Goal: Navigation & Orientation: Find specific page/section

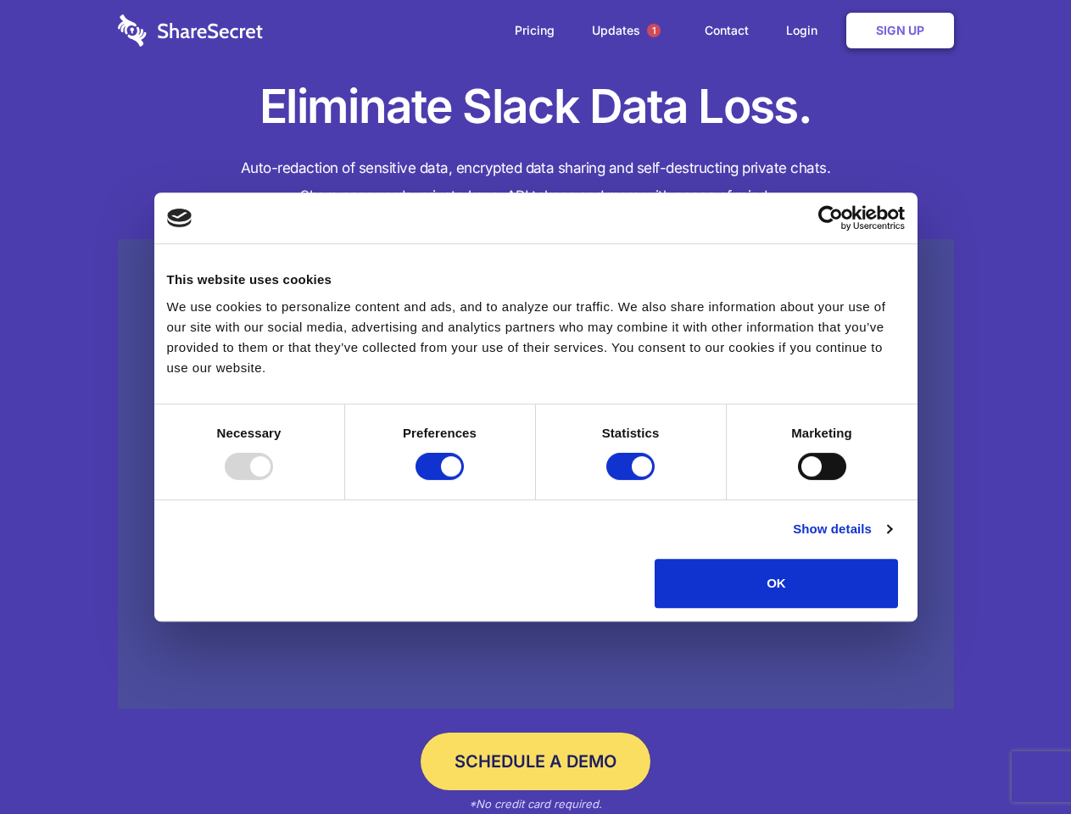
click at [273, 480] on div at bounding box center [249, 466] width 48 height 27
click at [464, 480] on input "Preferences" at bounding box center [440, 466] width 48 height 27
checkbox input "false"
click at [633, 480] on input "Statistics" at bounding box center [631, 466] width 48 height 27
checkbox input "false"
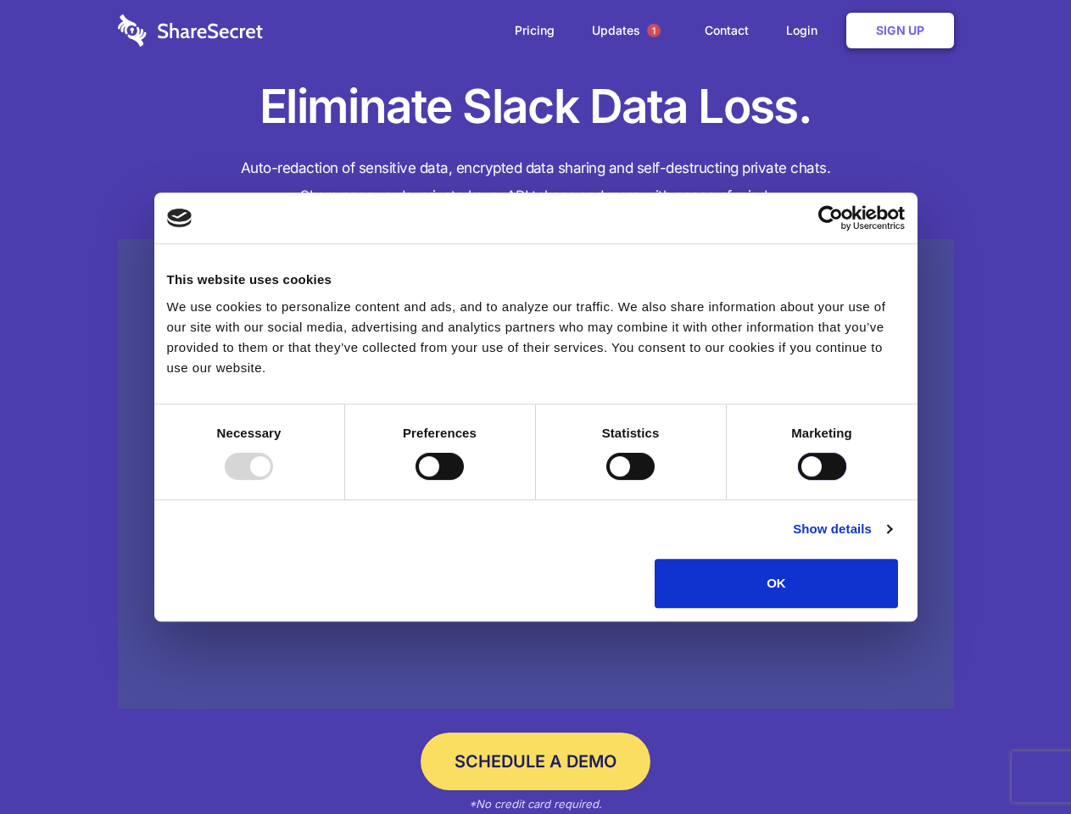
click at [798, 480] on input "Marketing" at bounding box center [822, 466] width 48 height 27
checkbox input "true"
click at [892, 540] on link "Show details" at bounding box center [842, 529] width 98 height 20
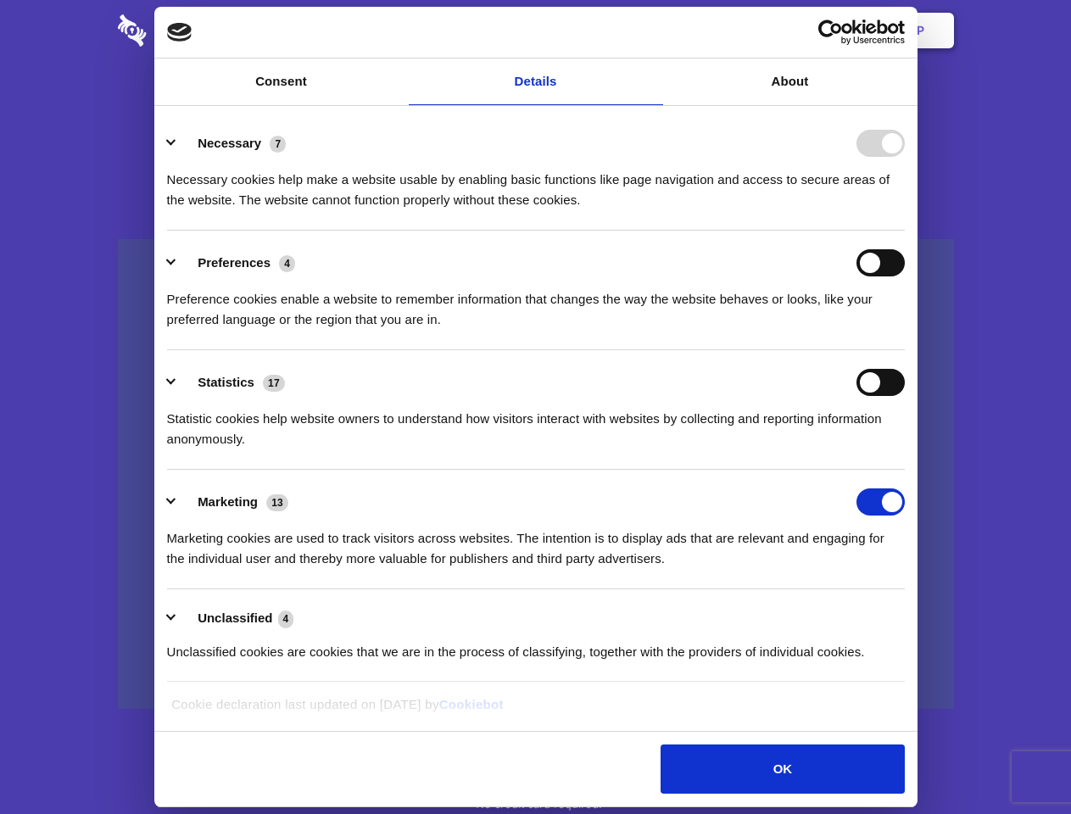
click at [905, 231] on li "Necessary 7 Necessary cookies help make a website usable by enabling basic func…" at bounding box center [536, 171] width 738 height 120
click at [653, 31] on span "1" at bounding box center [654, 31] width 14 height 14
